Goal: Navigation & Orientation: Find specific page/section

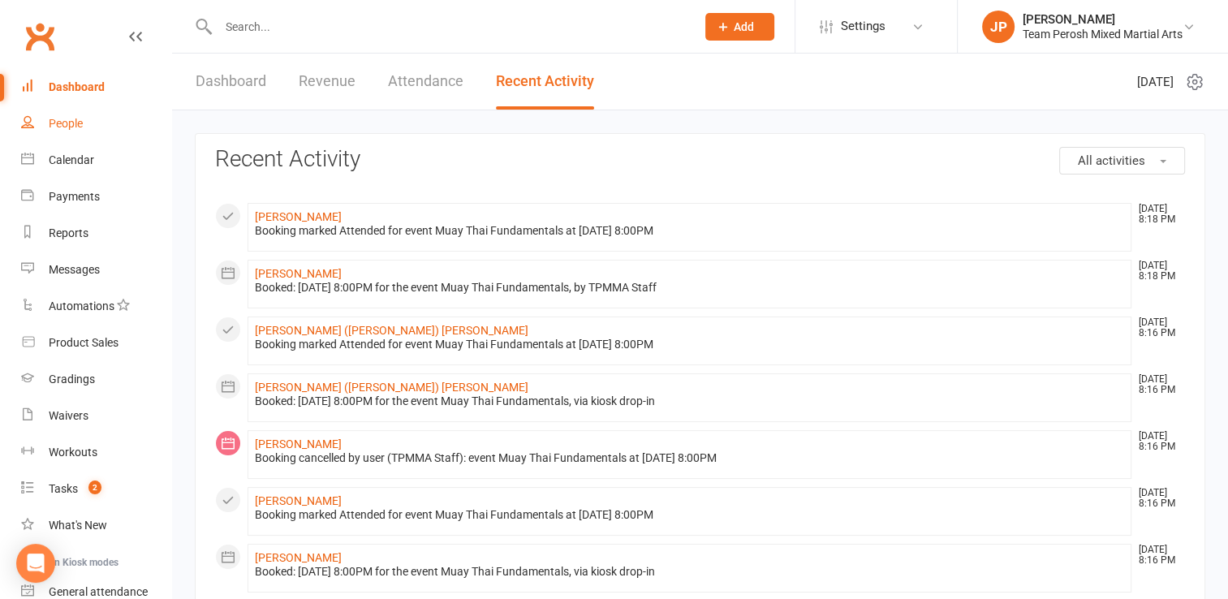
click at [74, 123] on div "People" at bounding box center [66, 123] width 34 height 13
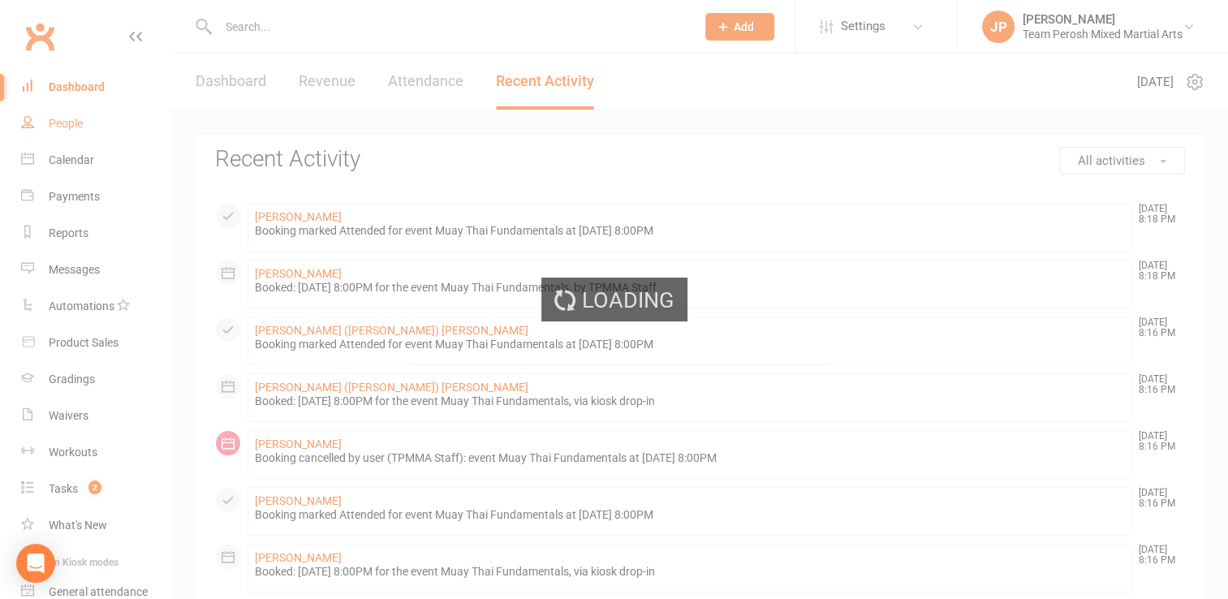
select select "active_trial"
select select "100"
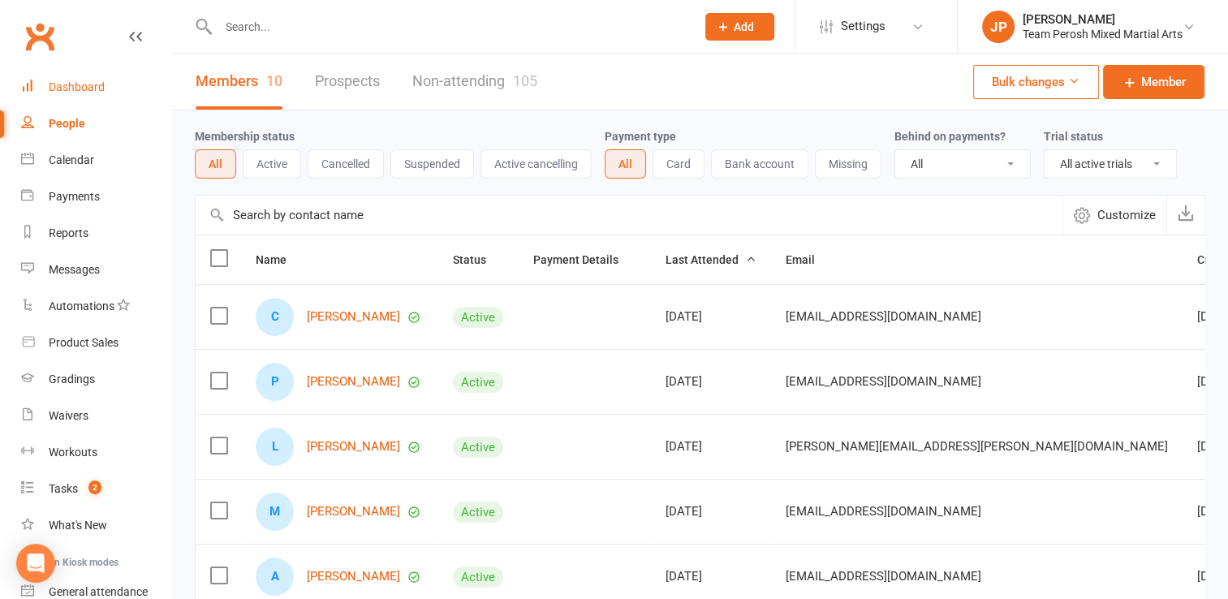
click at [58, 85] on div "Dashboard" at bounding box center [77, 86] width 56 height 13
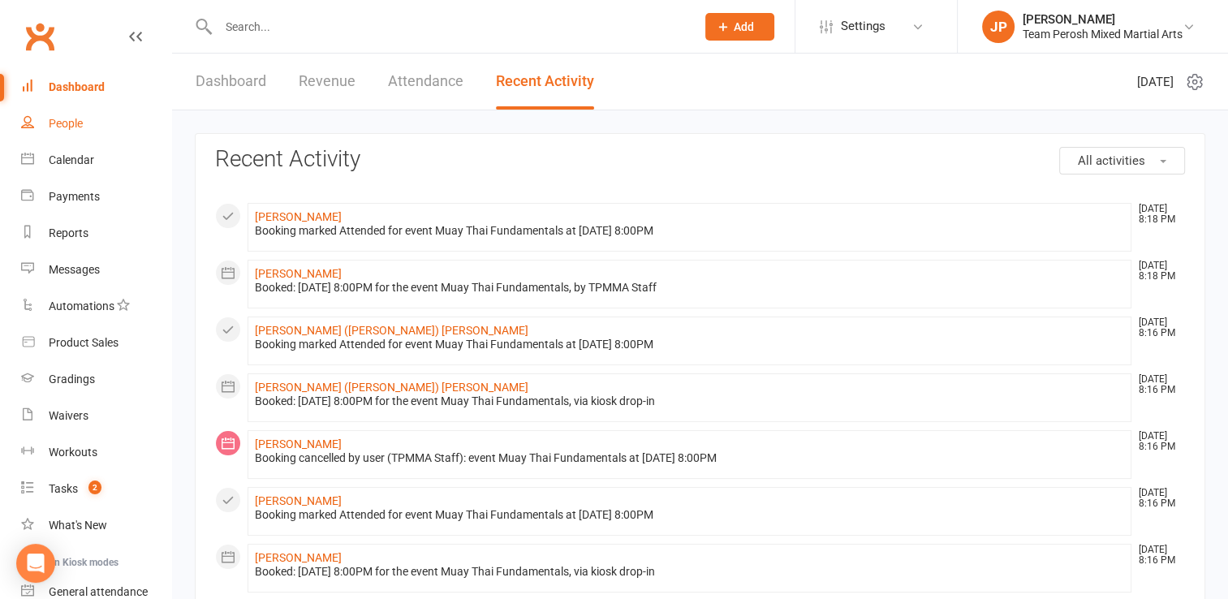
click at [73, 122] on div "People" at bounding box center [66, 123] width 34 height 13
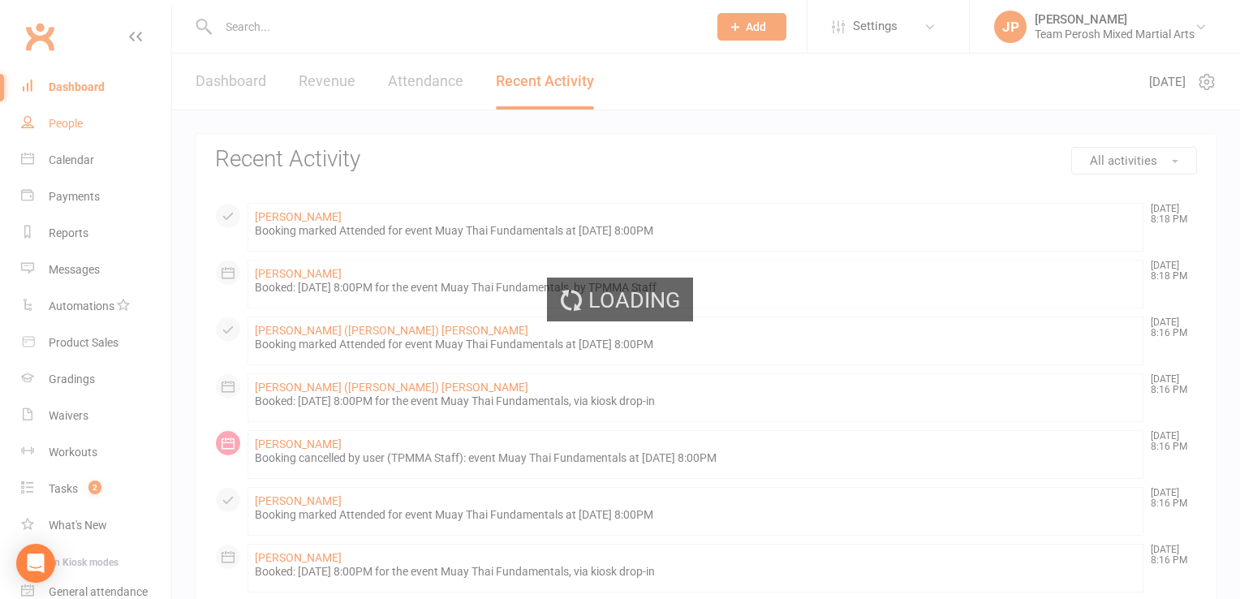
select select "active_trial"
select select "100"
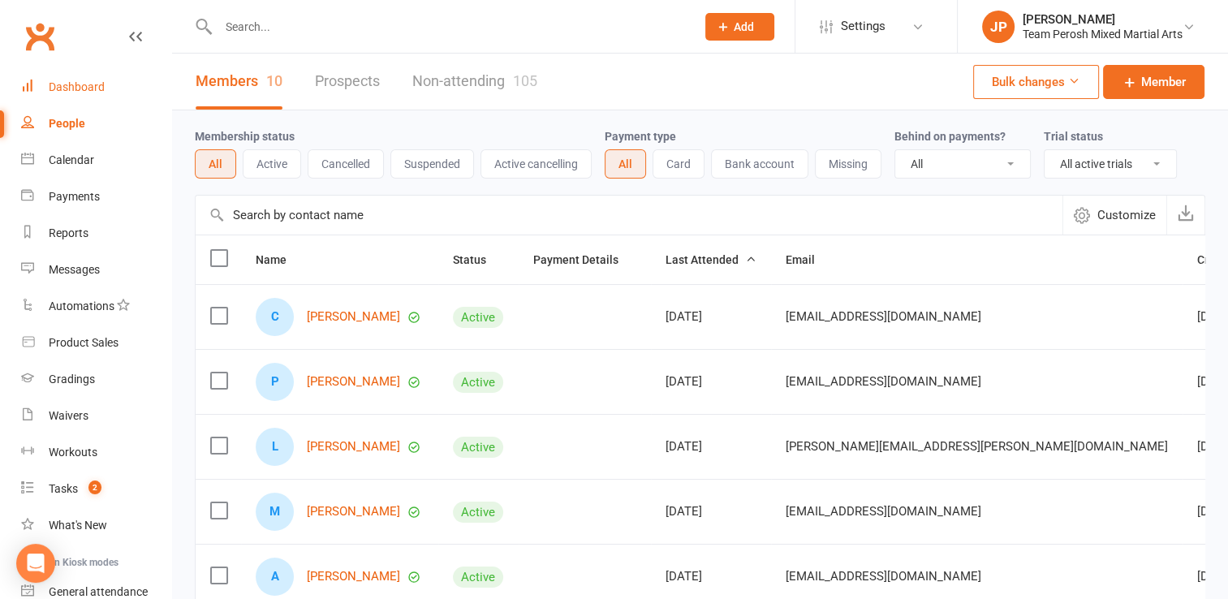
click at [94, 88] on div "Dashboard" at bounding box center [77, 86] width 56 height 13
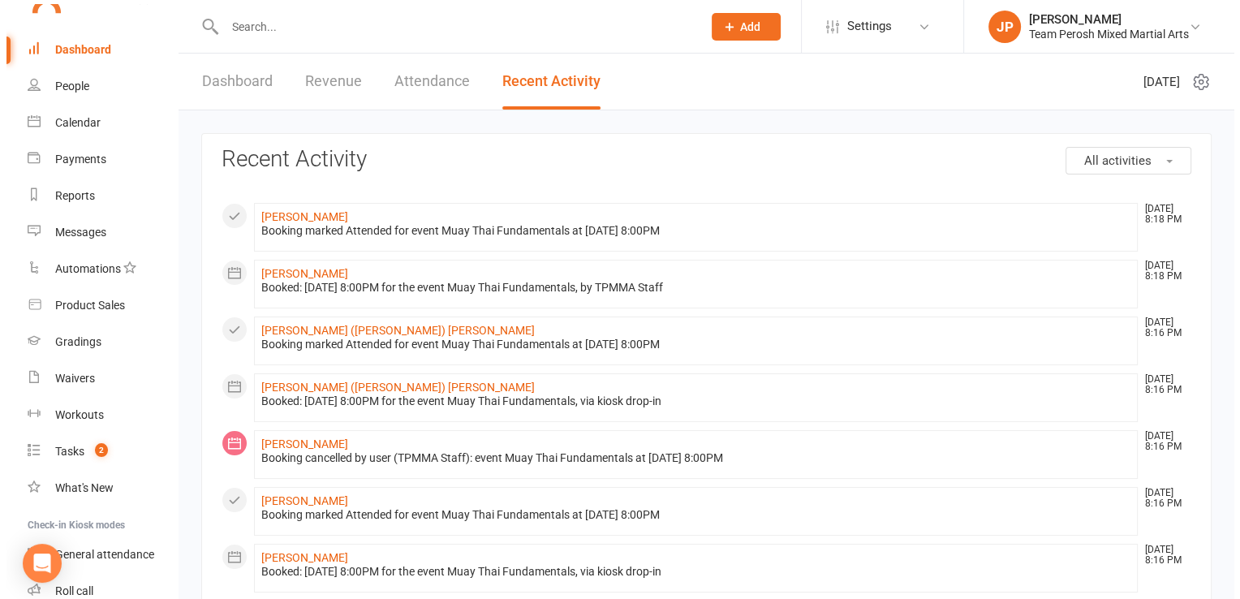
scroll to position [43, 0]
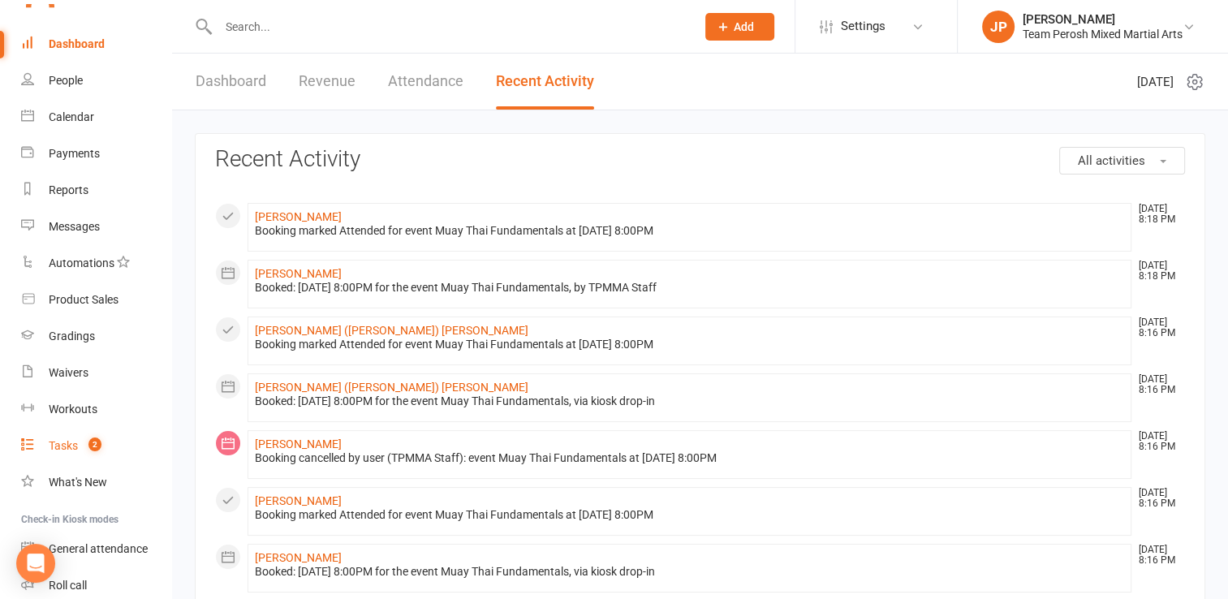
click at [63, 439] on div "Tasks" at bounding box center [63, 445] width 29 height 13
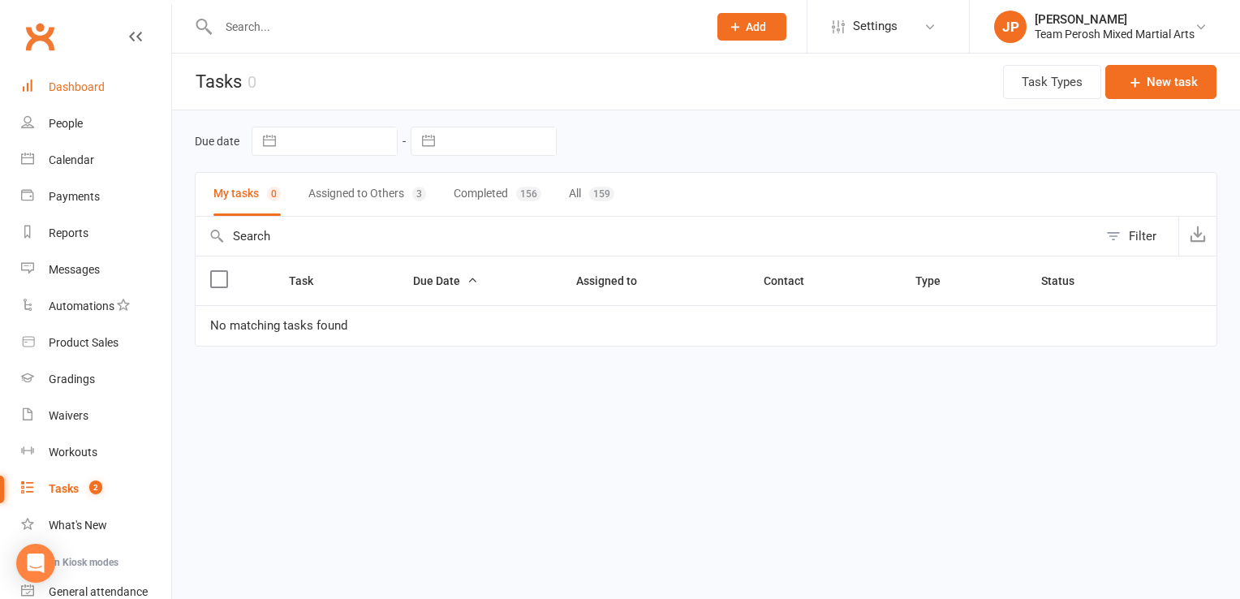
click at [63, 83] on div "Dashboard" at bounding box center [77, 86] width 56 height 13
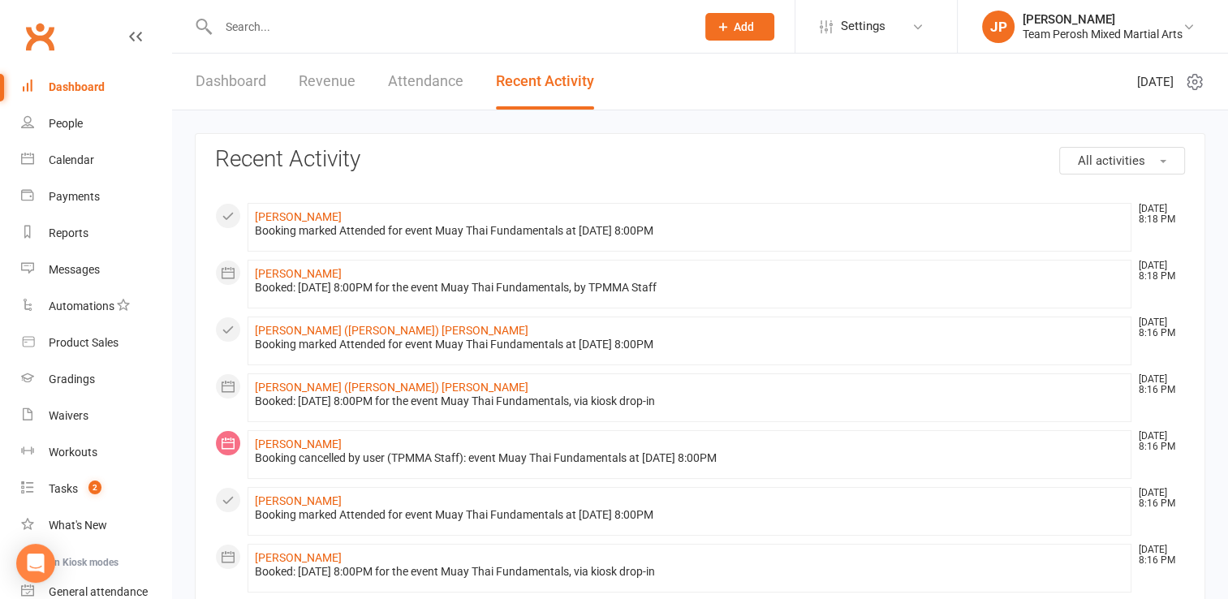
click at [91, 84] on div "Dashboard" at bounding box center [77, 86] width 56 height 13
click at [1086, 44] on li "[PERSON_NAME] Team Perosh Mixed Martial Arts My profile Support & training Term…" at bounding box center [1092, 26] width 271 height 53
click at [1086, 33] on div "Team Perosh Mixed Martial Arts" at bounding box center [1102, 34] width 160 height 15
click at [856, 156] on h3 "Recent Activity" at bounding box center [700, 159] width 970 height 25
